Goal: Information Seeking & Learning: Learn about a topic

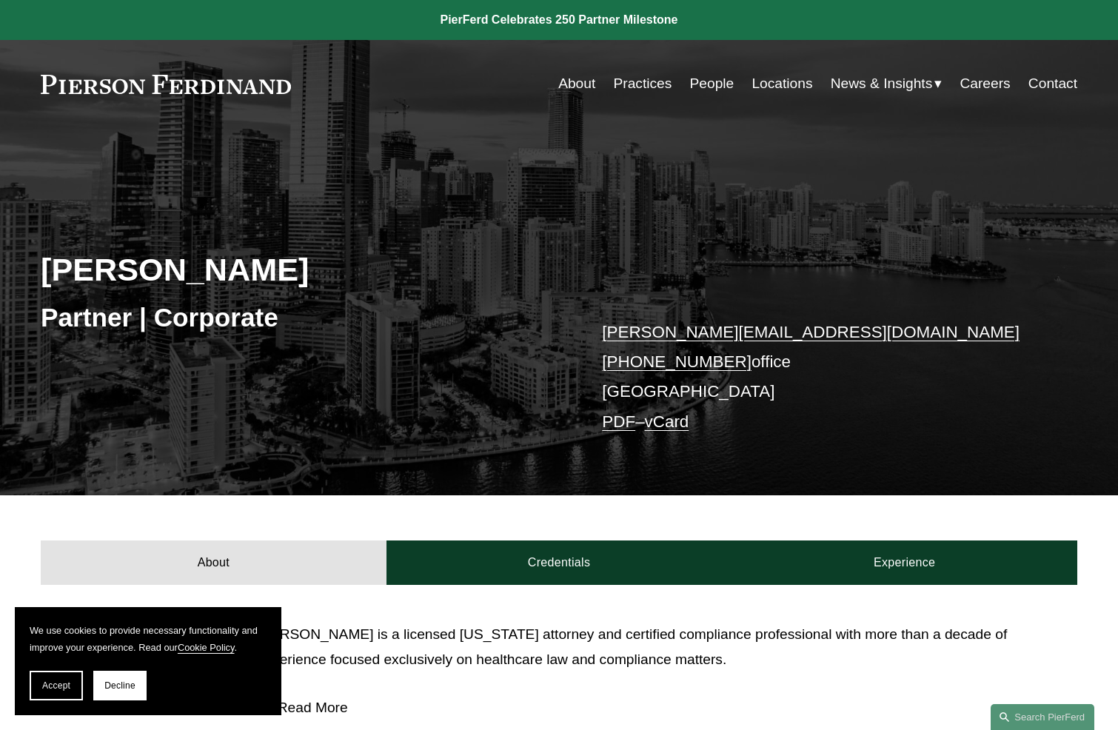
click at [776, 91] on link "Locations" at bounding box center [781, 84] width 61 height 28
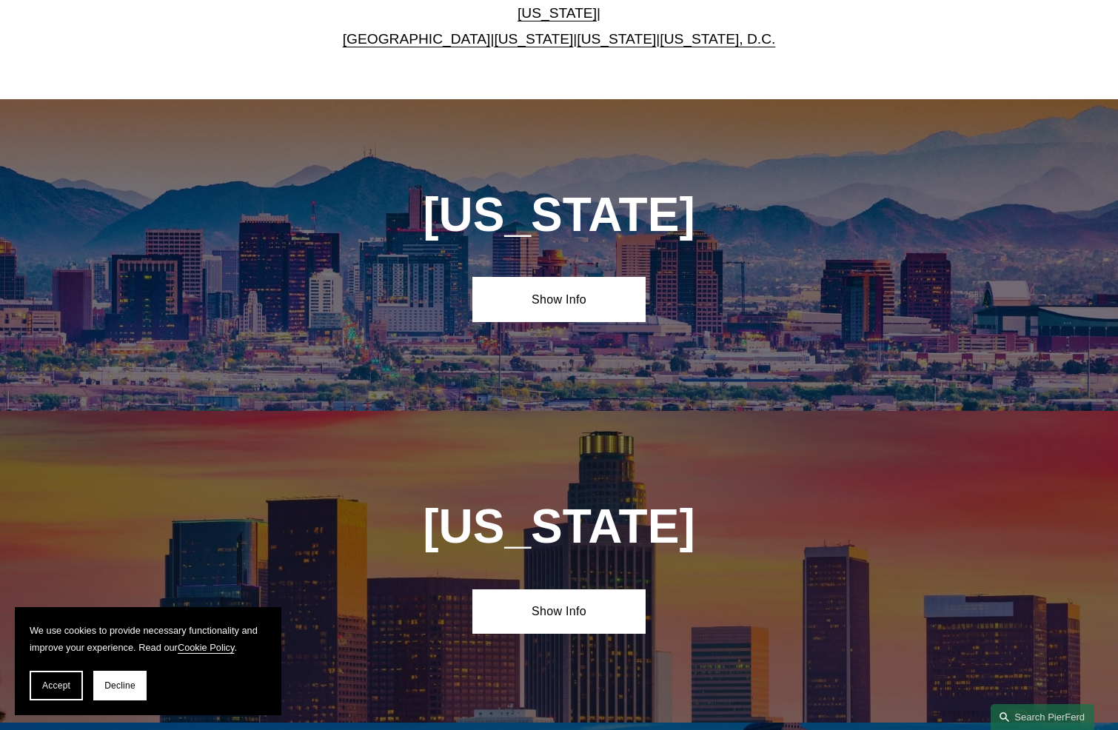
scroll to position [592, 0]
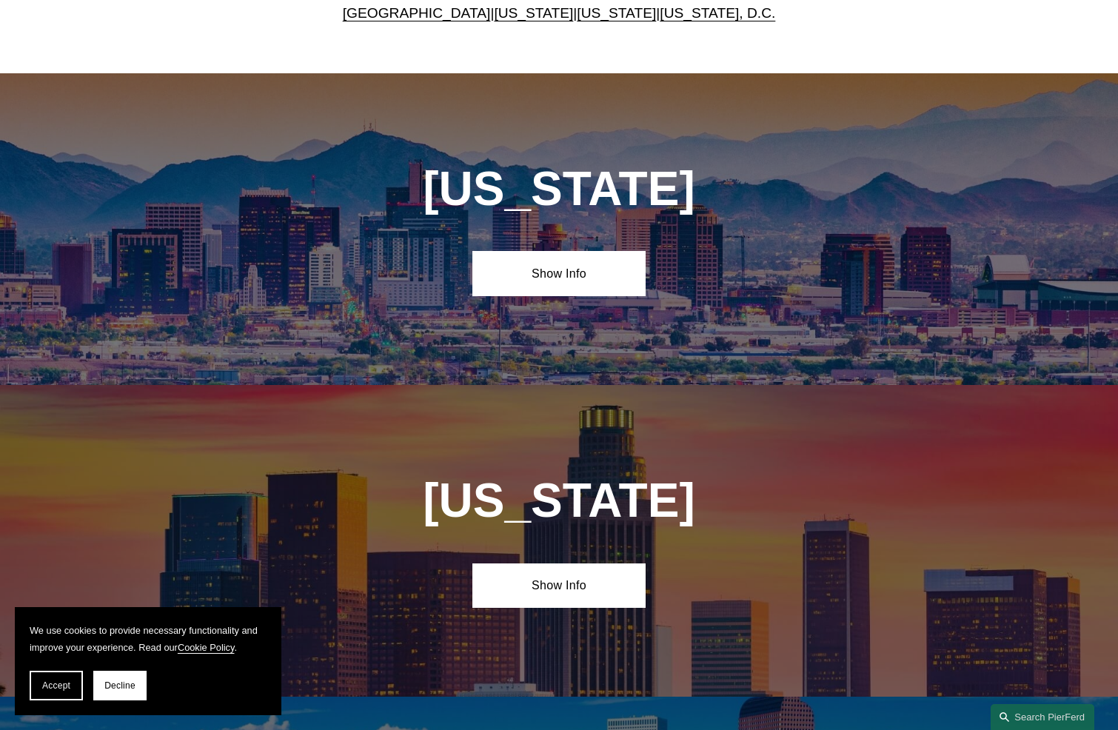
click at [707, 537] on div "[US_STATE]" at bounding box center [559, 507] width 432 height 67
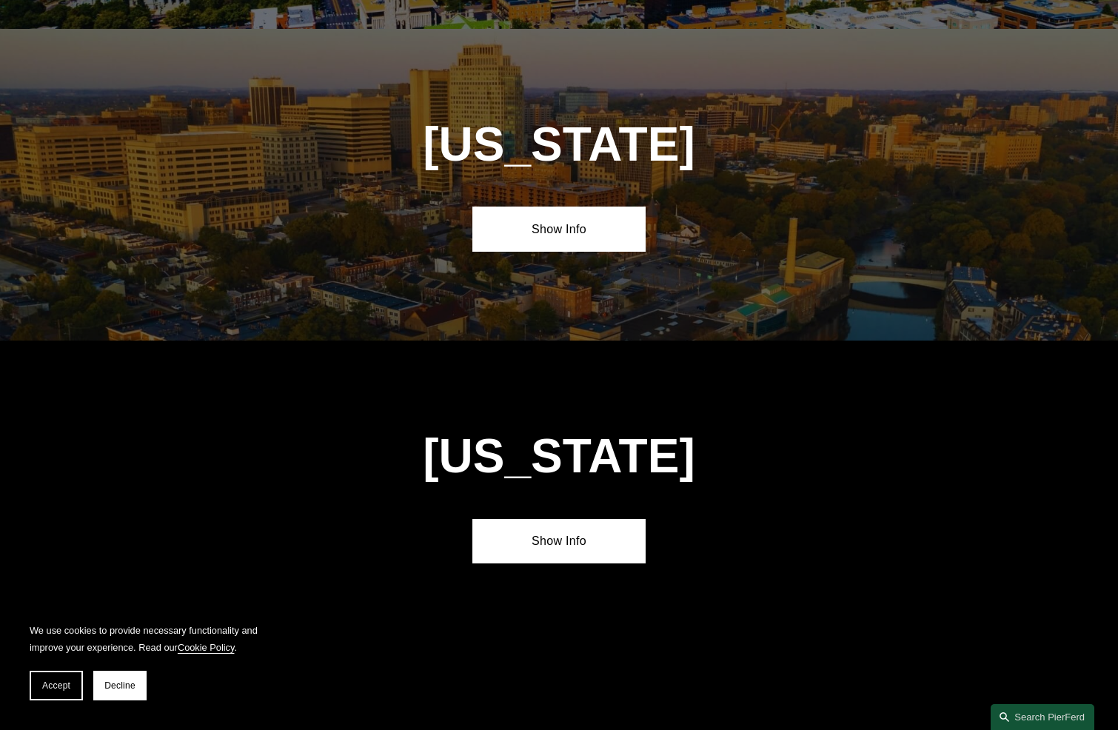
scroll to position [1703, 0]
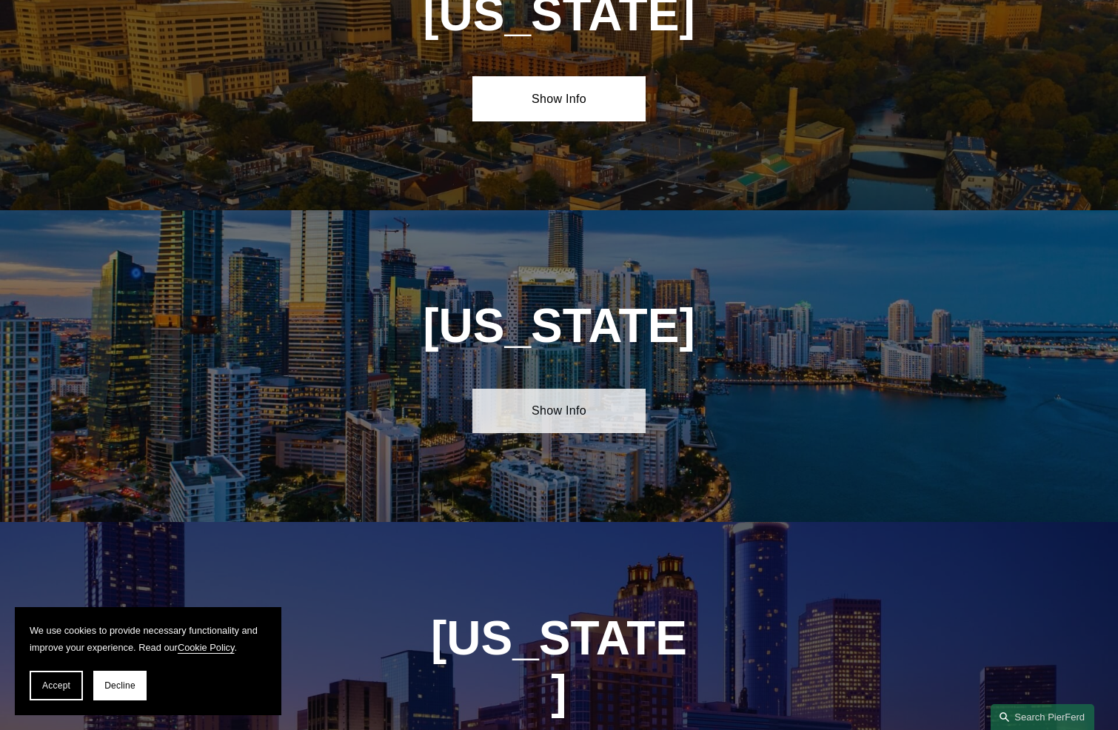
click at [586, 418] on link "Show Info" at bounding box center [558, 411] width 172 height 44
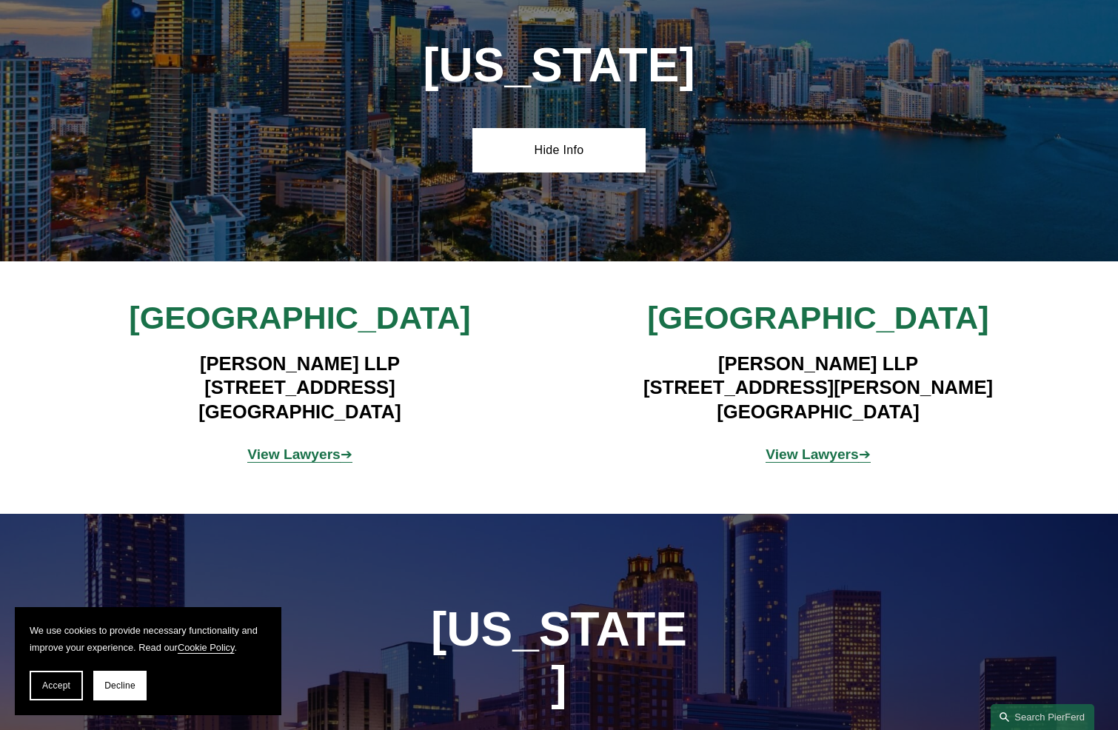
scroll to position [1999, 0]
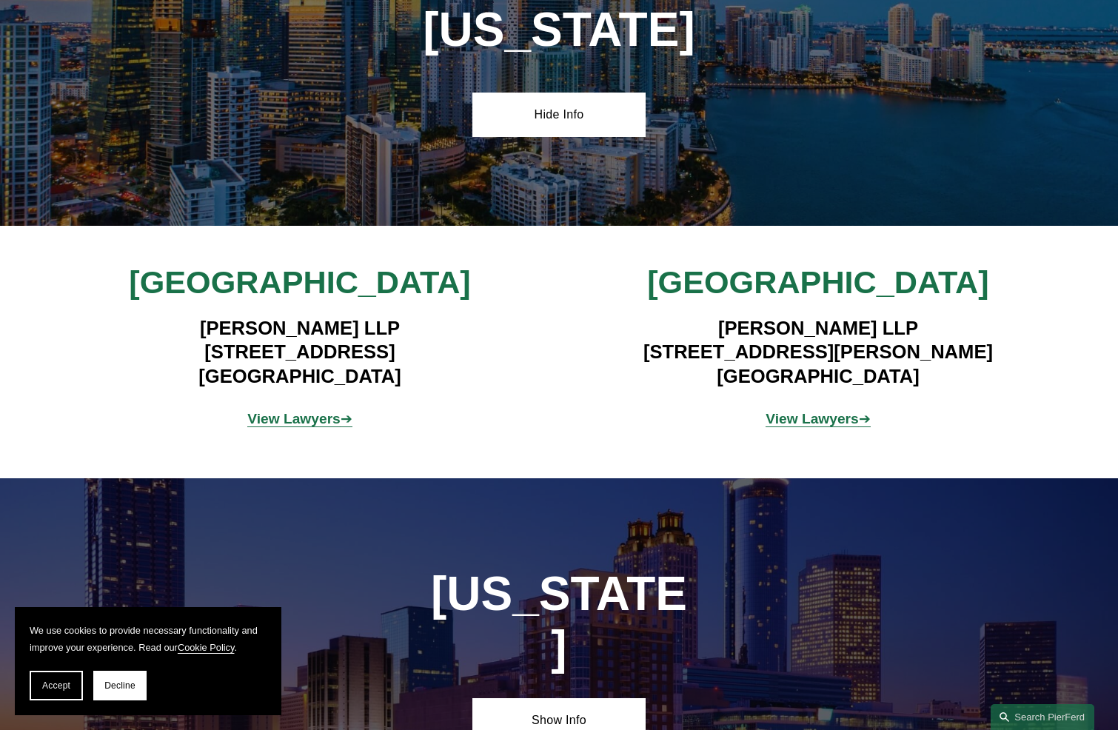
click at [811, 425] on strong "View Lawyers" at bounding box center [811, 419] width 93 height 16
click at [293, 423] on strong "View Lawyers" at bounding box center [293, 419] width 93 height 16
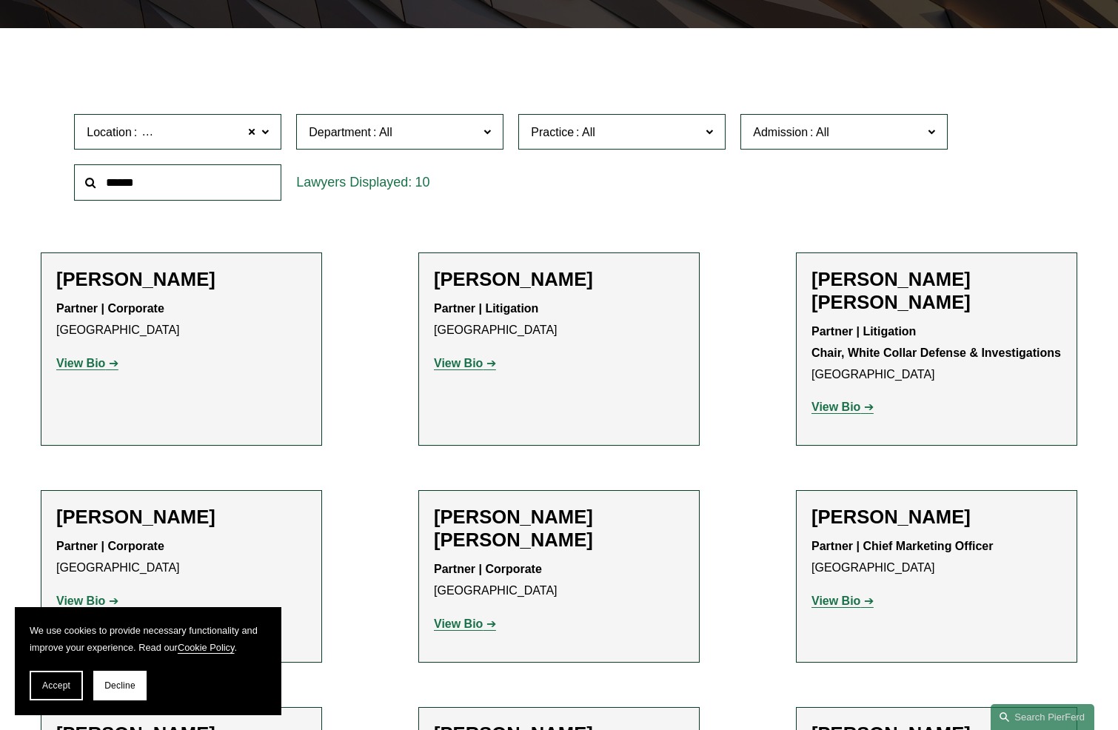
scroll to position [370, 0]
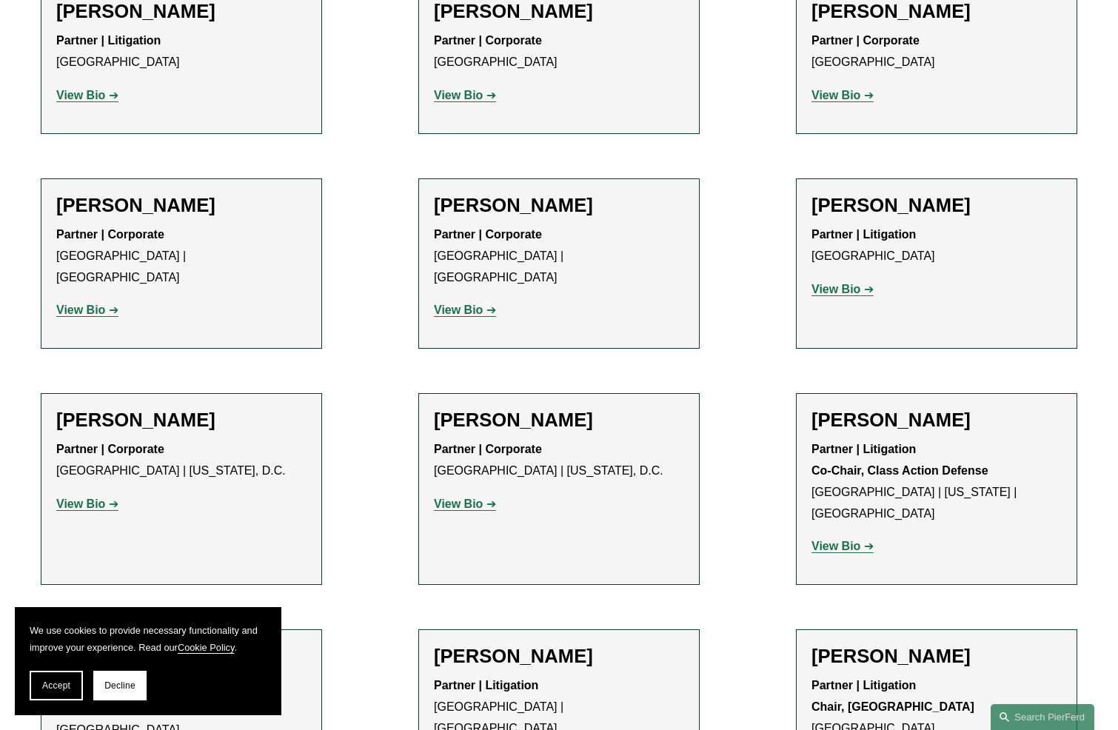
scroll to position [780, 0]
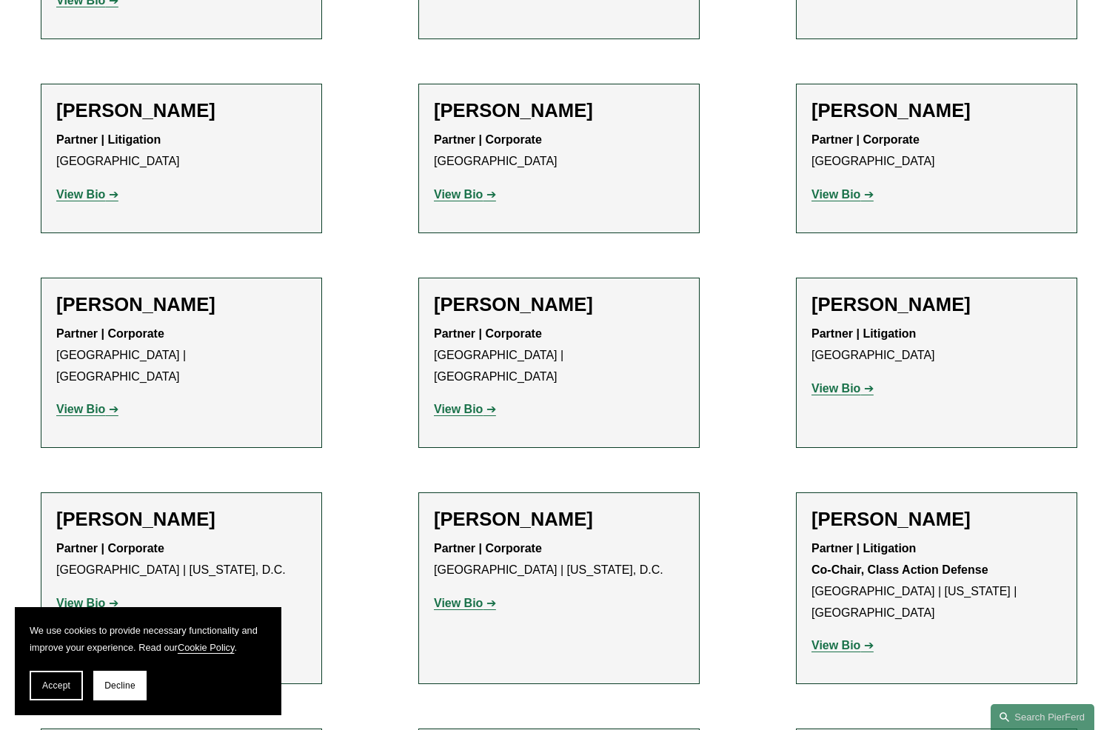
click at [839, 190] on strong "View Bio" at bounding box center [835, 194] width 49 height 13
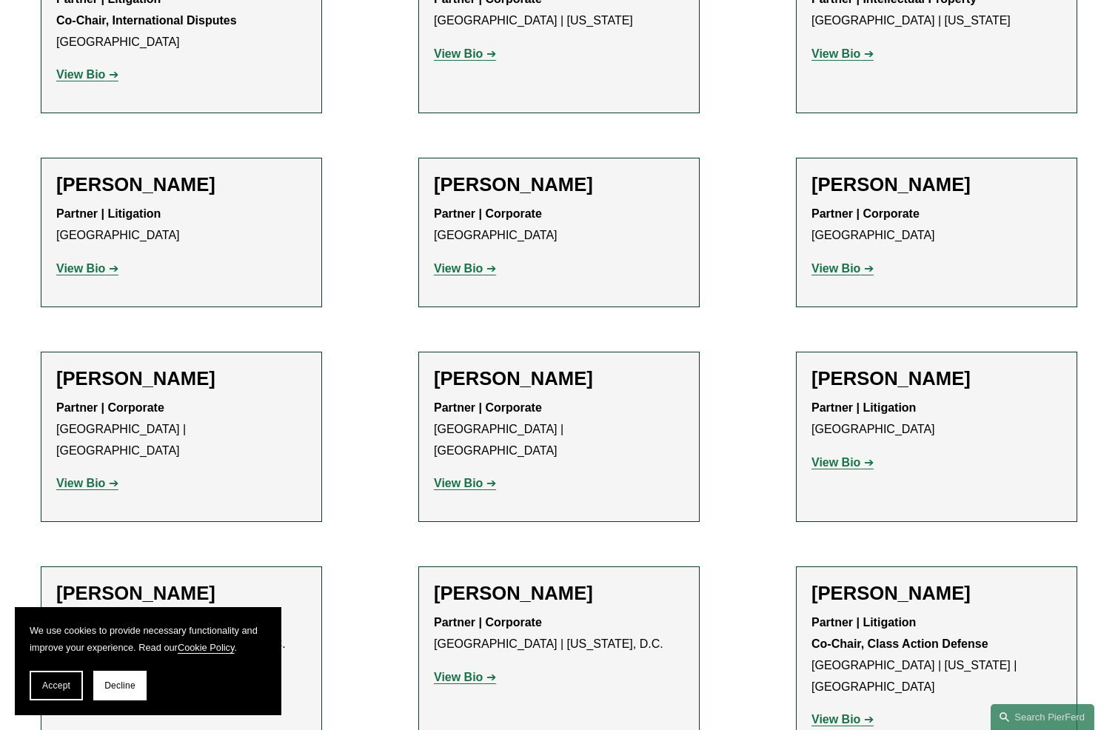
scroll to position [483, 0]
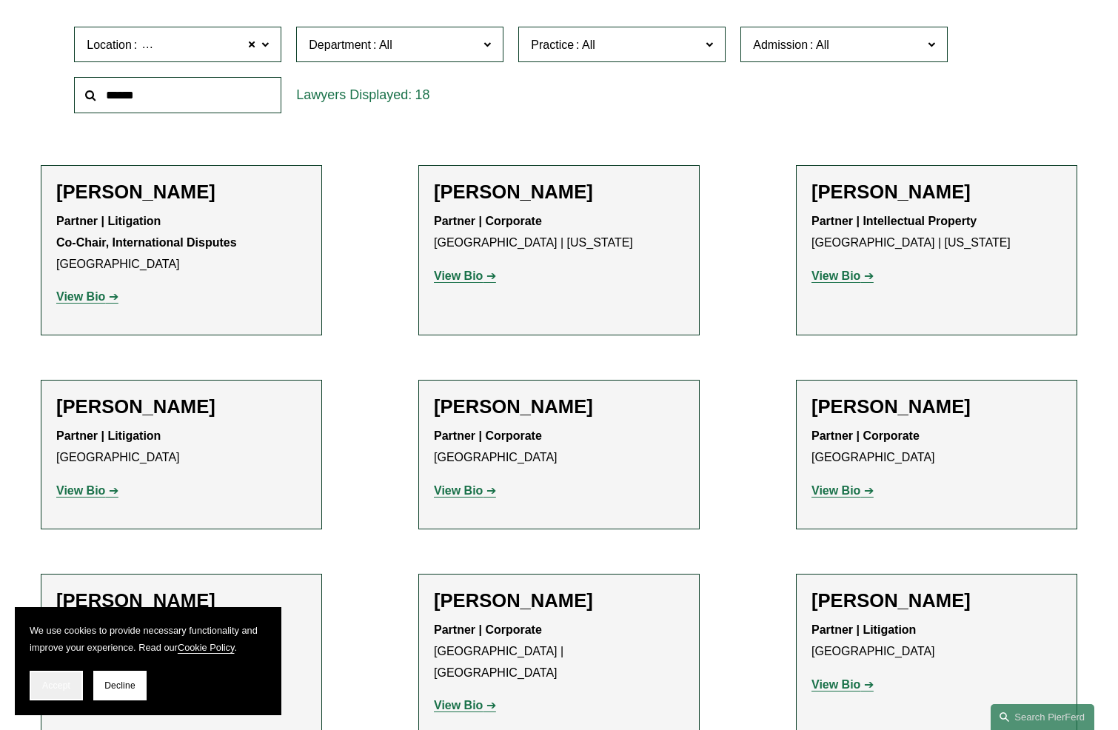
click at [55, 683] on span "Accept" at bounding box center [56, 685] width 28 height 10
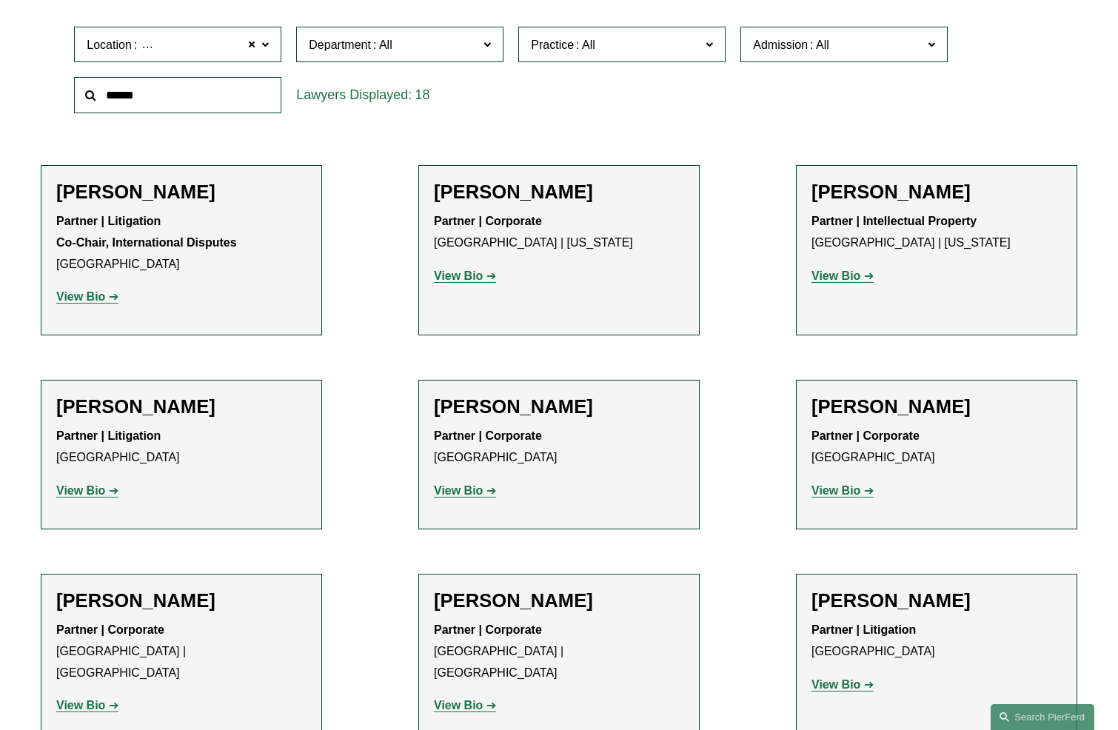
click at [101, 496] on strong "View Bio" at bounding box center [80, 490] width 49 height 13
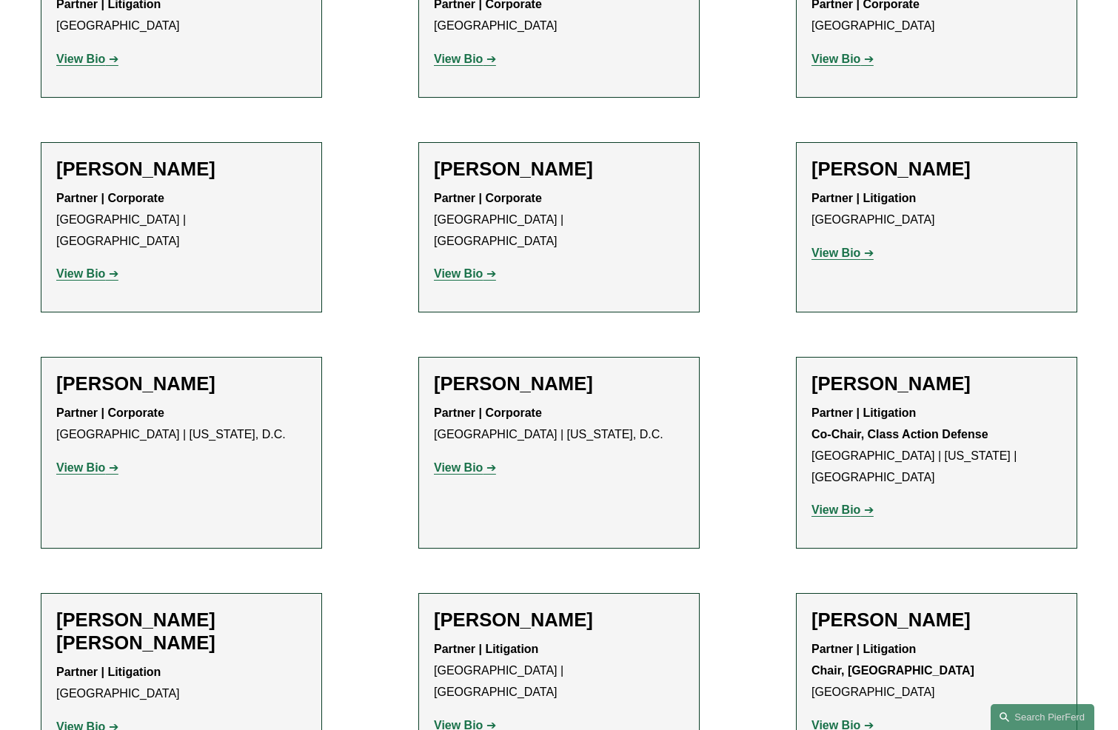
scroll to position [1184, 0]
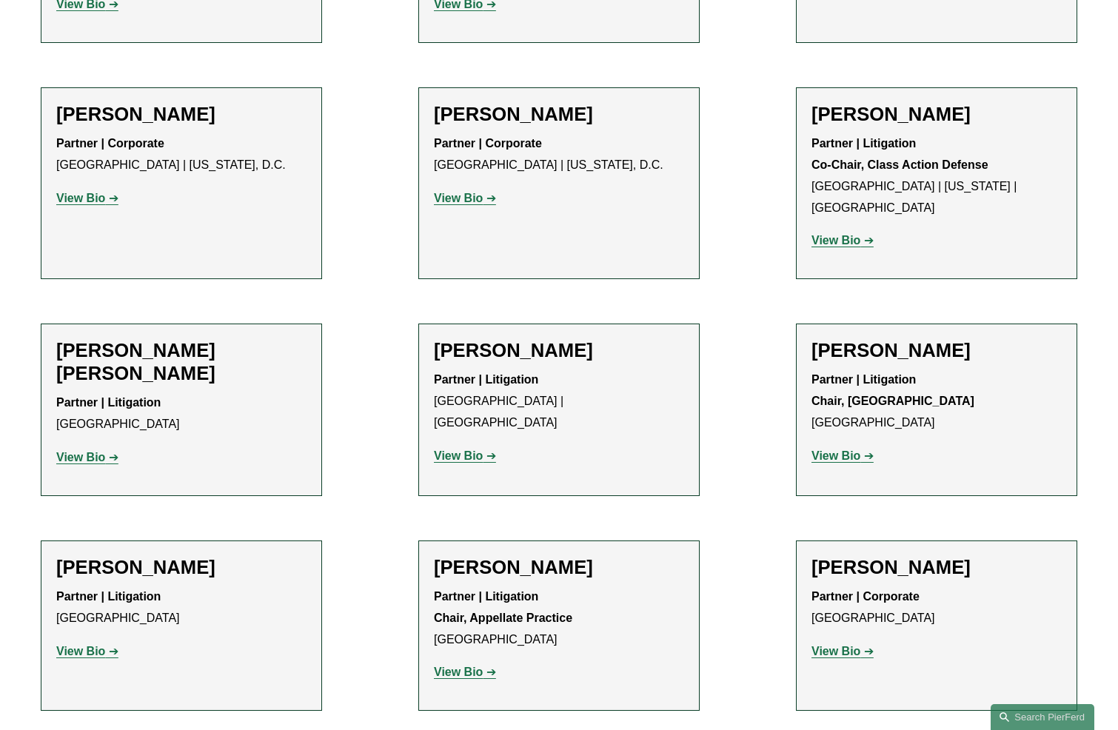
click at [839, 234] on strong "View Bio" at bounding box center [835, 240] width 49 height 13
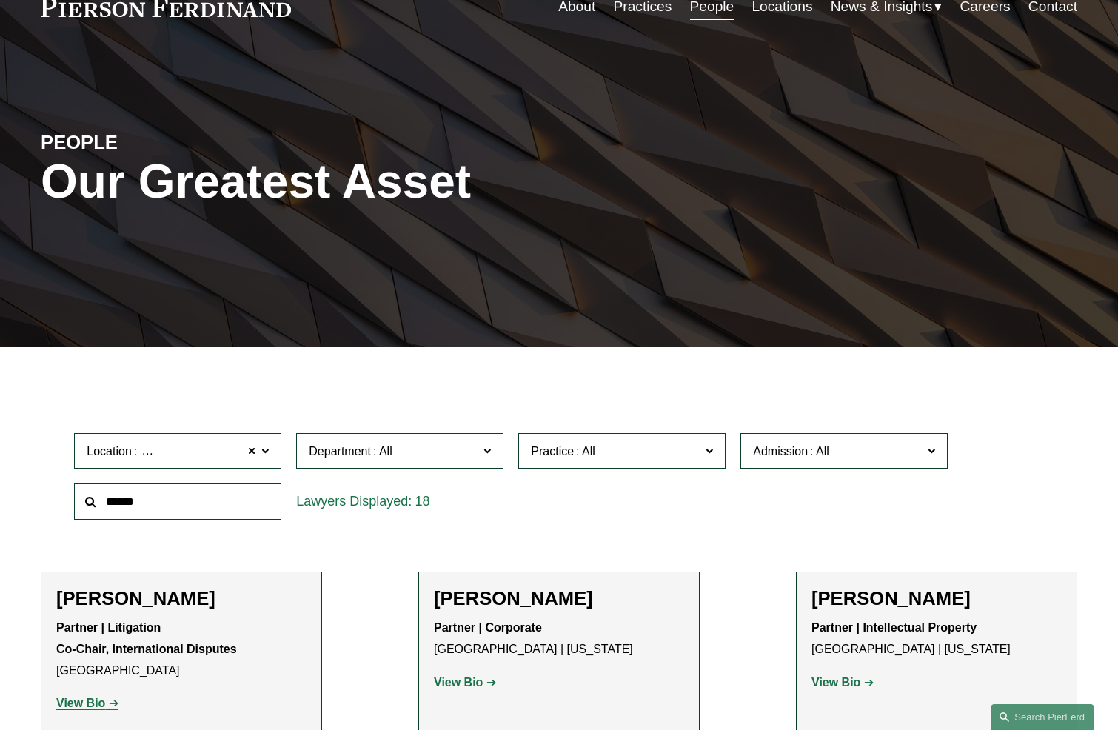
scroll to position [0, 0]
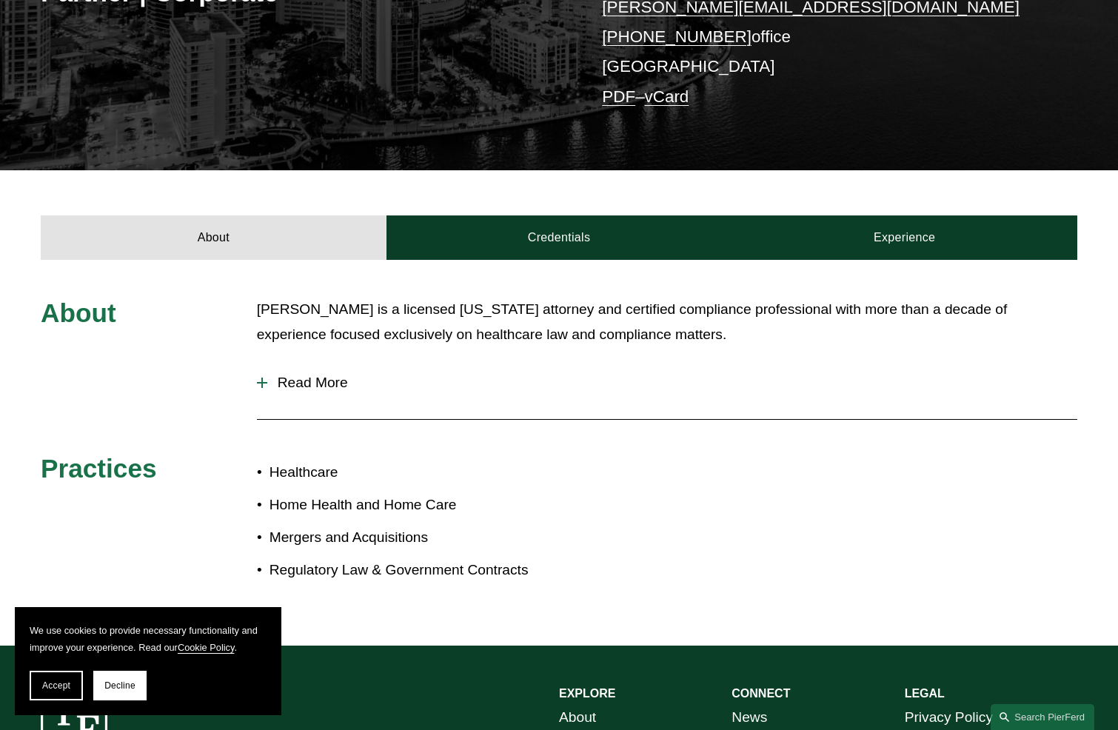
scroll to position [444, 0]
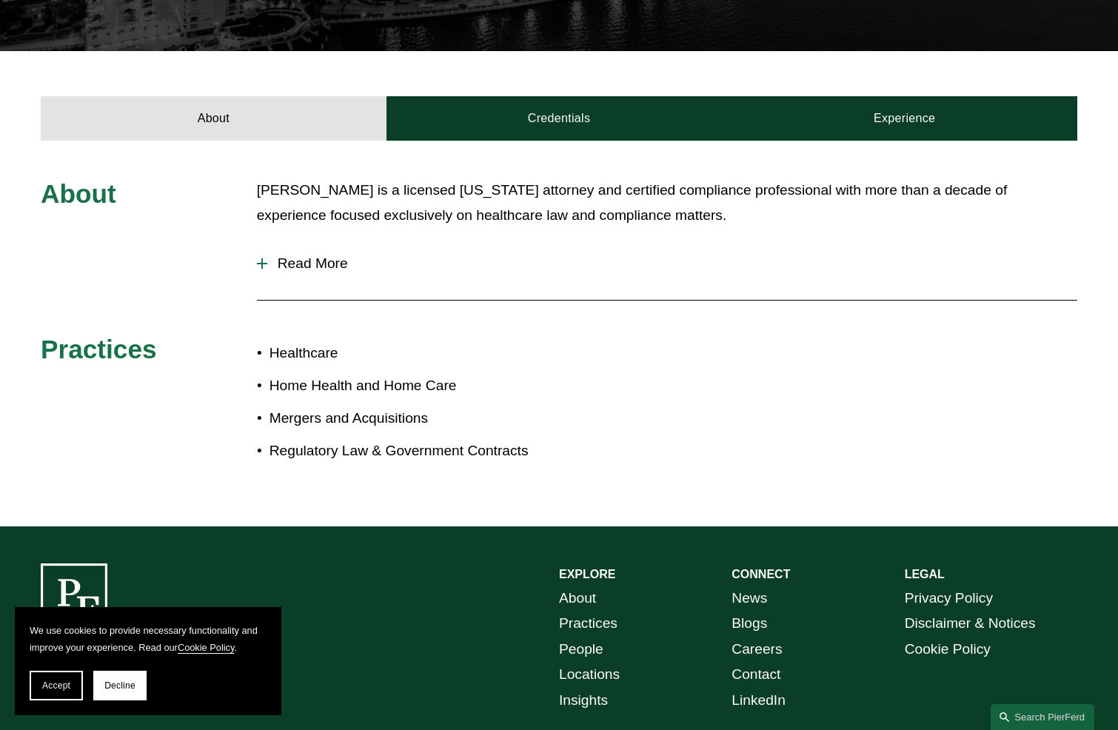
click at [363, 259] on span "Read More" at bounding box center [672, 263] width 810 height 16
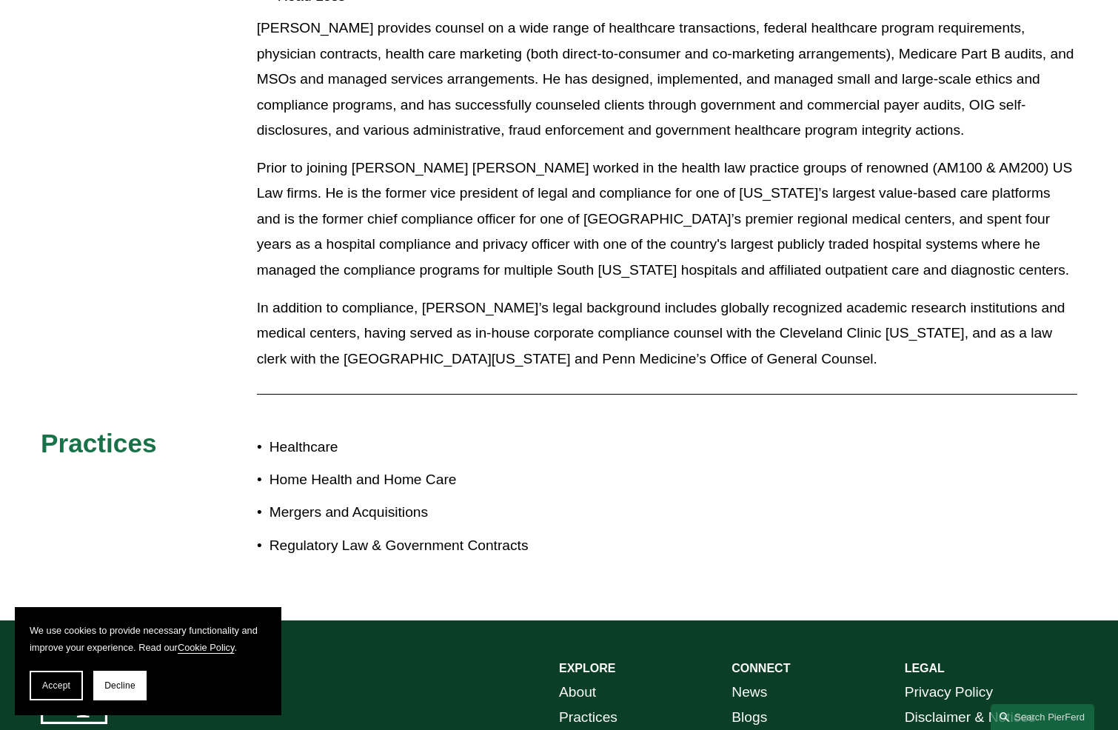
scroll to position [888, 0]
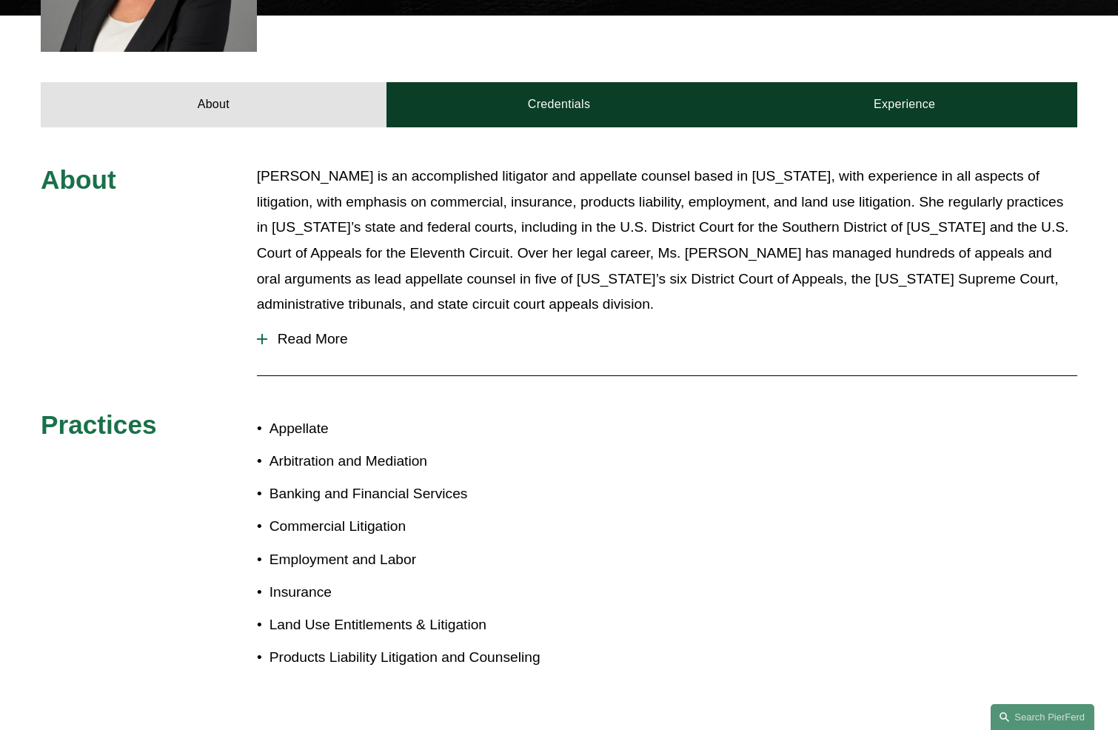
scroll to position [444, 0]
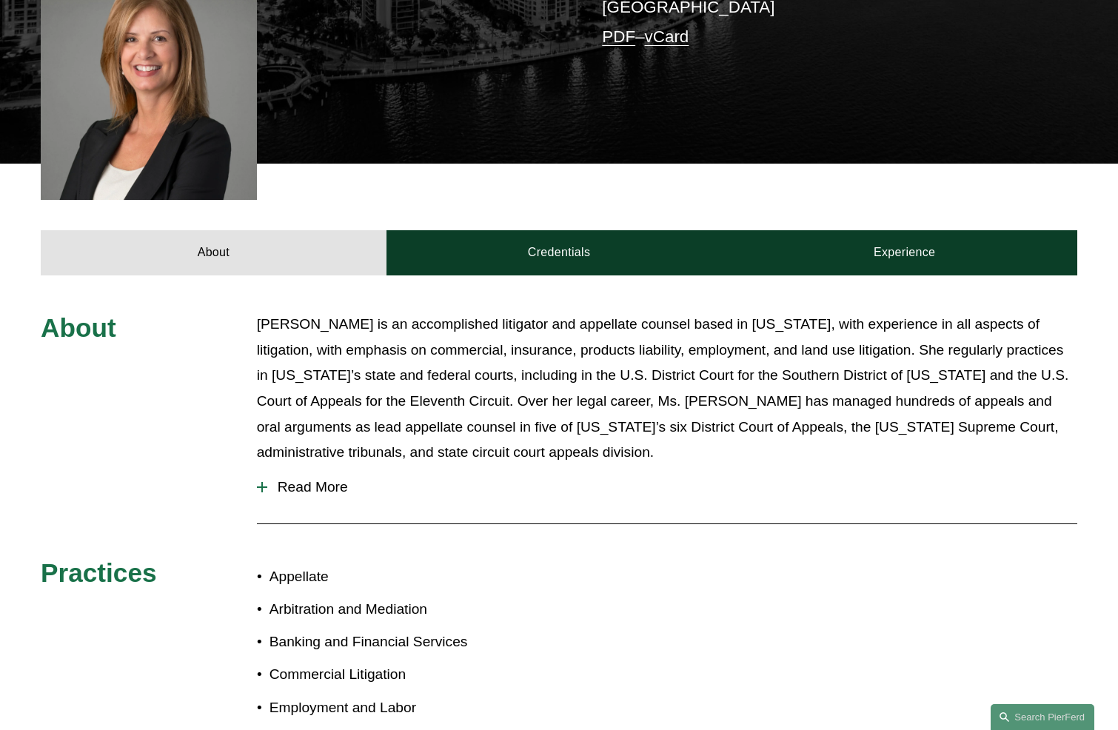
click at [327, 479] on span "Read More" at bounding box center [672, 487] width 810 height 16
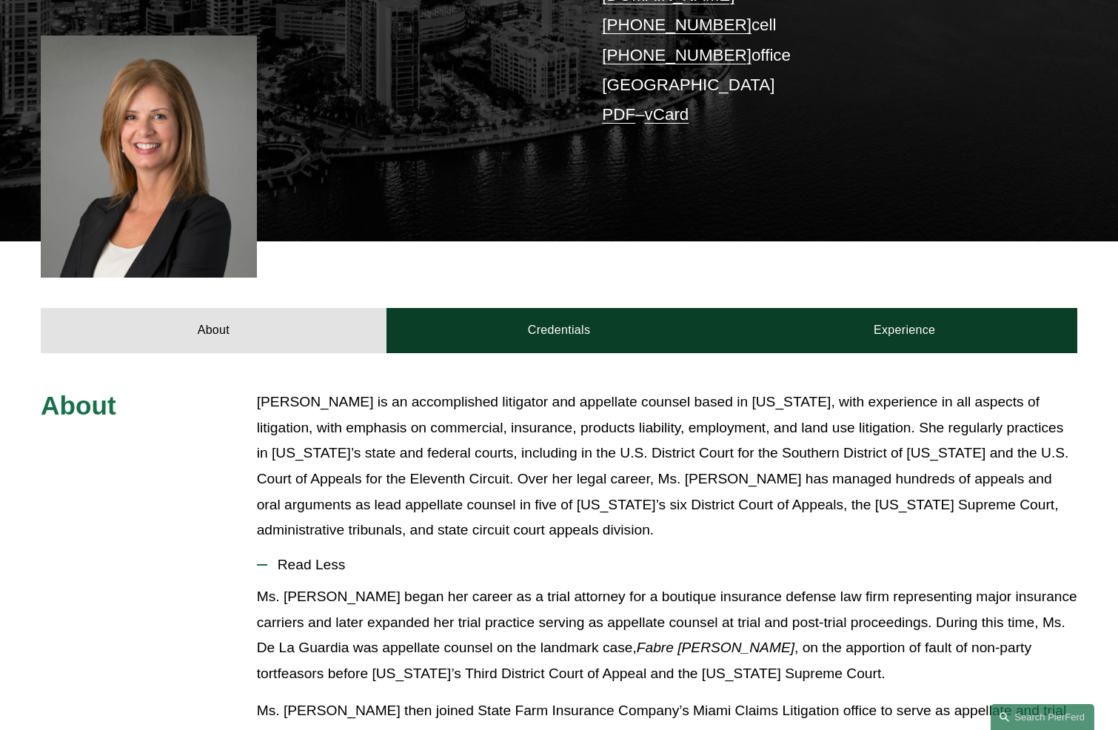
scroll to position [227, 0]
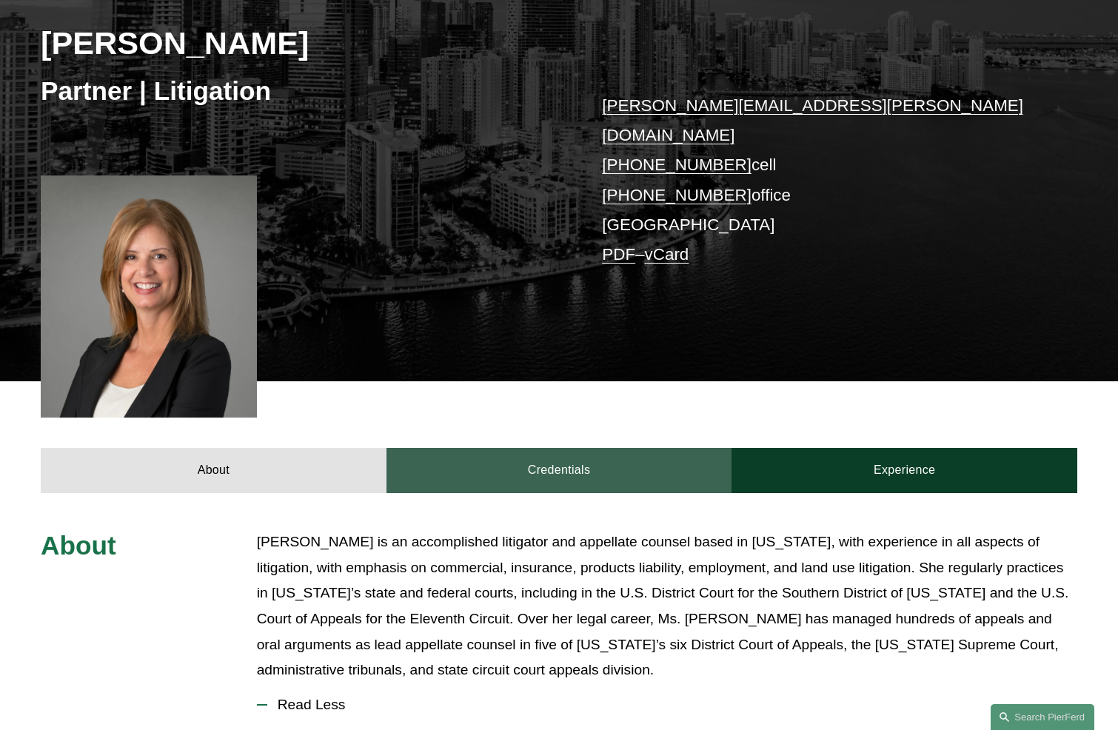
click at [590, 463] on link "Credentials" at bounding box center [559, 470] width 346 height 44
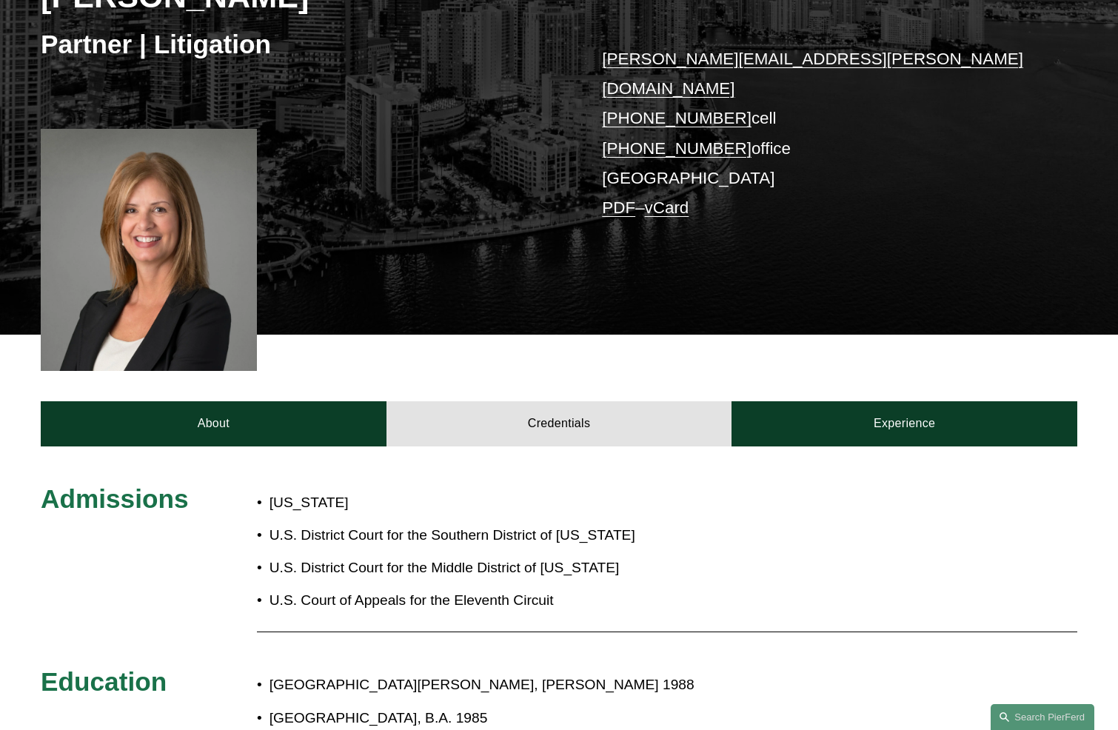
scroll to position [375, 0]
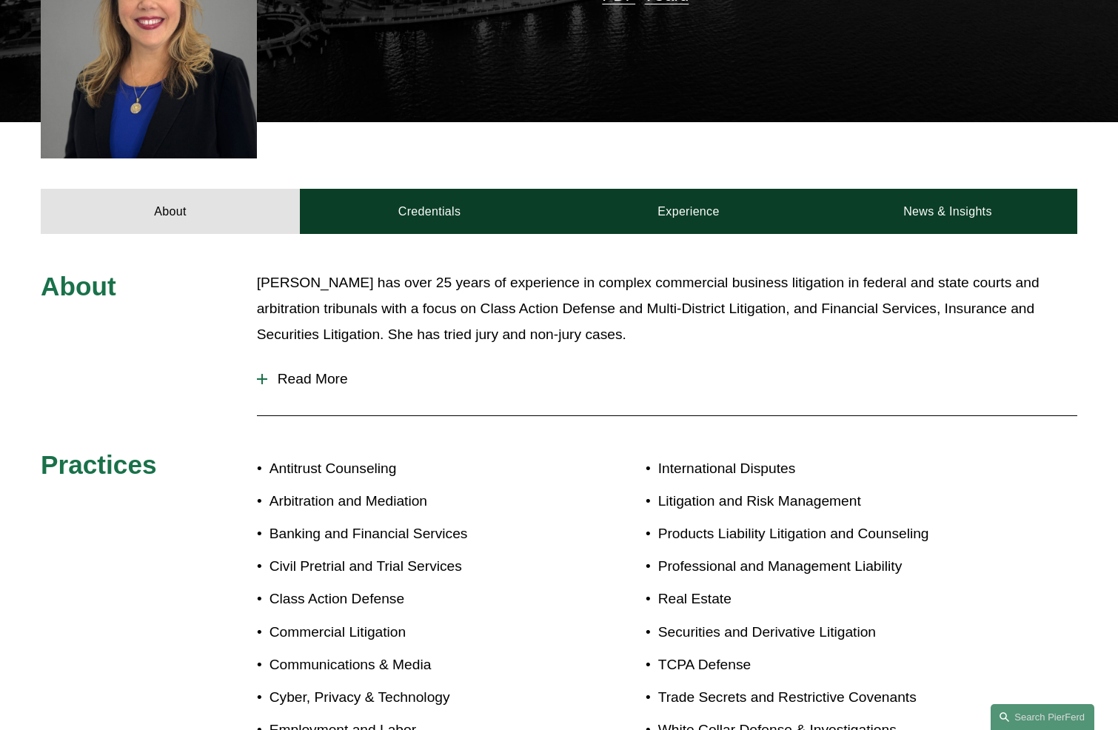
scroll to position [370, 0]
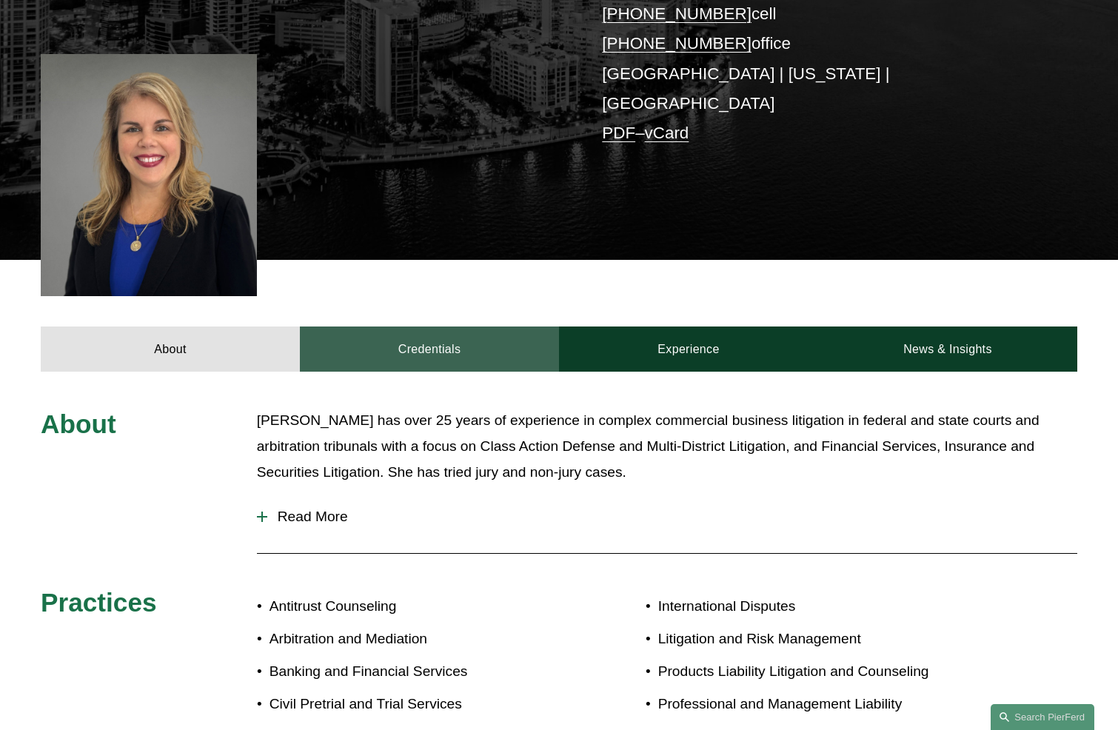
click at [472, 326] on link "Credentials" at bounding box center [429, 348] width 259 height 44
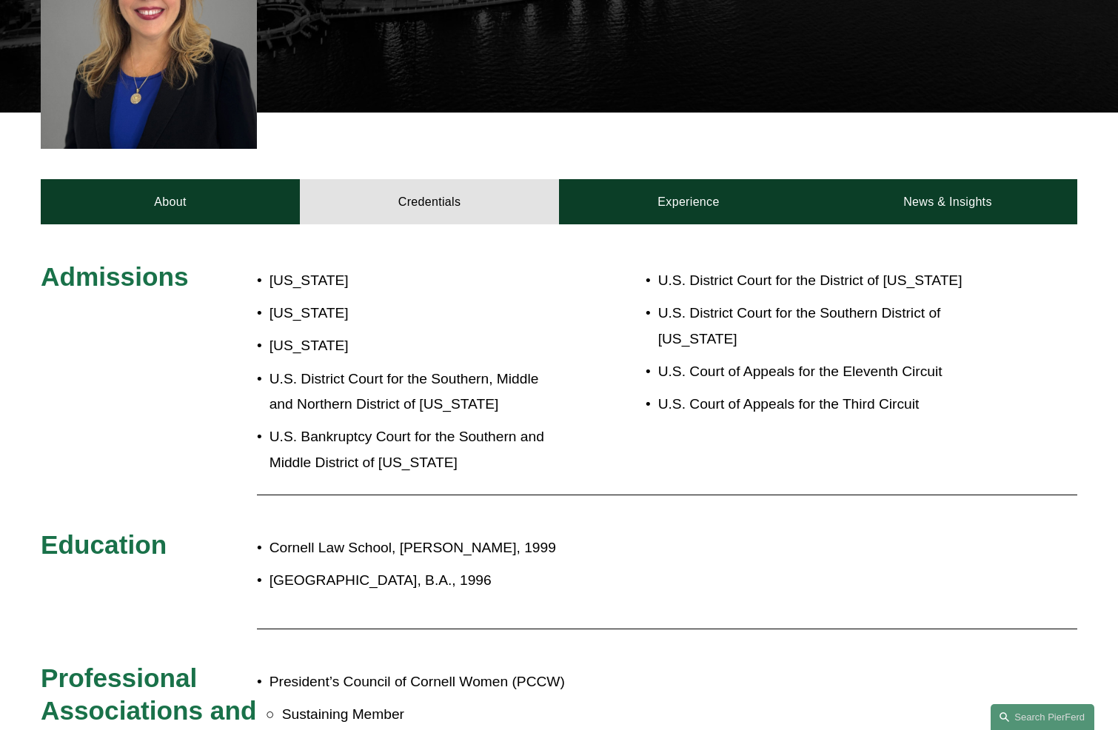
scroll to position [518, 0]
